Goal: Find contact information: Find contact information

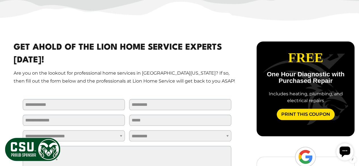
click at [90, 55] on h2 "Get Ahold Of The Lion Home Service Experts [DATE]!" at bounding box center [127, 54] width 227 height 26
click at [84, 51] on h2 "Get Ahold Of The Lion Home Service Experts [DATE]!" at bounding box center [127, 54] width 227 height 26
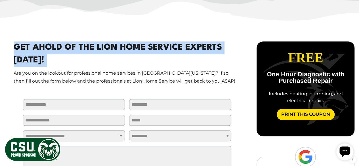
click at [84, 51] on h2 "Get Ahold Of The Lion Home Service Experts [DATE]!" at bounding box center [127, 54] width 227 height 26
copy main "Get Ahold Of The Lion Home Service Experts [DATE]!"
click at [86, 76] on p "Are you on the lookout for professional home services in [GEOGRAPHIC_DATA][US_S…" at bounding box center [127, 77] width 227 height 16
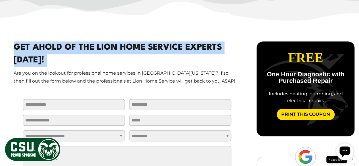
click at [86, 76] on p "Are you on the lookout for professional home services in [GEOGRAPHIC_DATA][US_S…" at bounding box center [127, 77] width 227 height 16
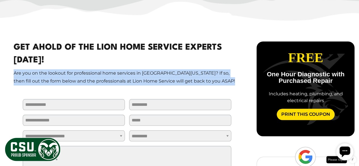
click at [86, 76] on p "Are you on the lookout for professional home services in [GEOGRAPHIC_DATA][US_S…" at bounding box center [127, 77] width 227 height 16
copy main "Are you on the lookout for professional home services in [GEOGRAPHIC_DATA][US_S…"
